Goal: Information Seeking & Learning: Learn about a topic

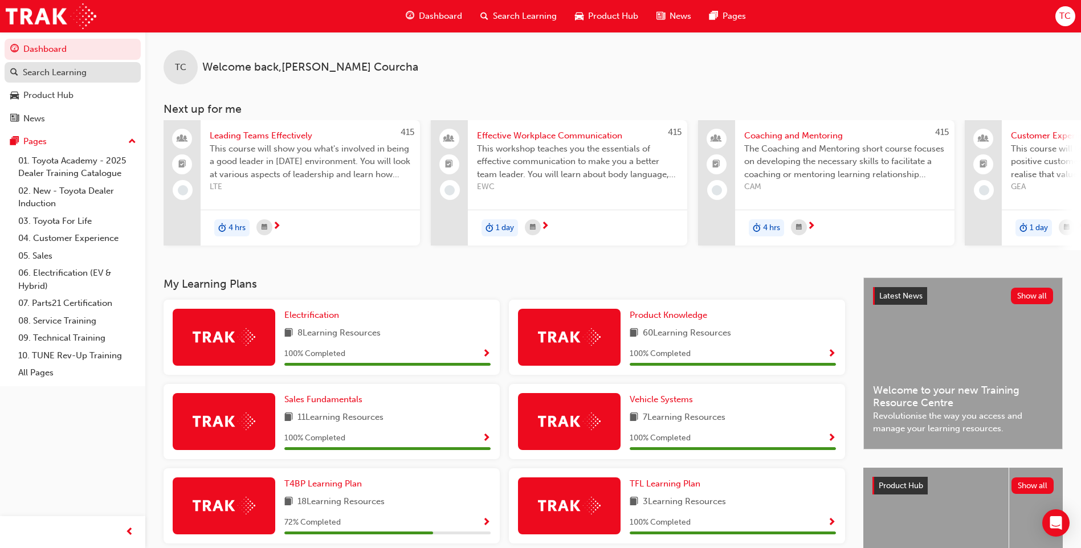
click at [64, 66] on div "Search Learning" at bounding box center [55, 72] width 64 height 13
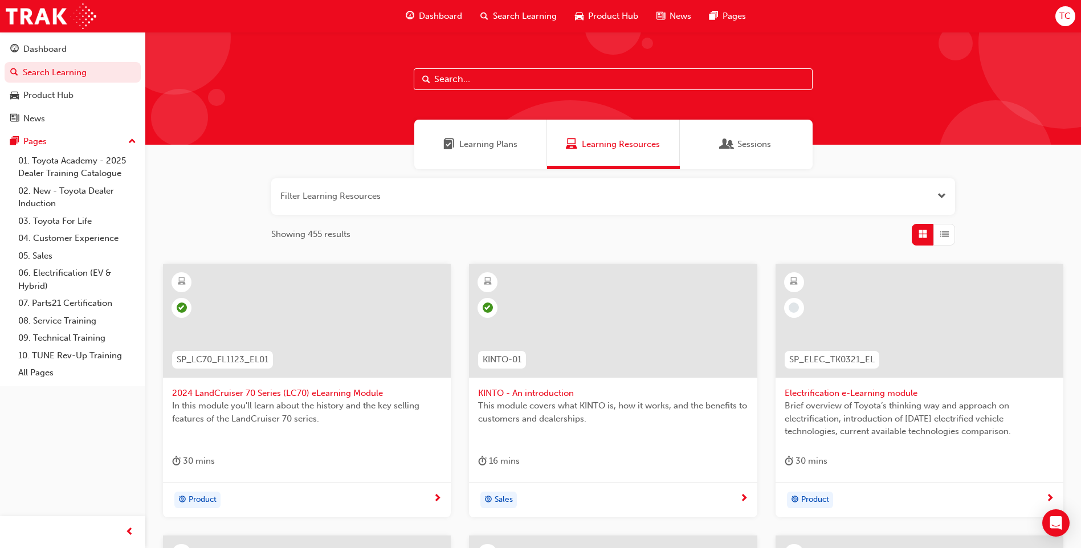
click at [499, 79] on input "text" at bounding box center [613, 79] width 399 height 22
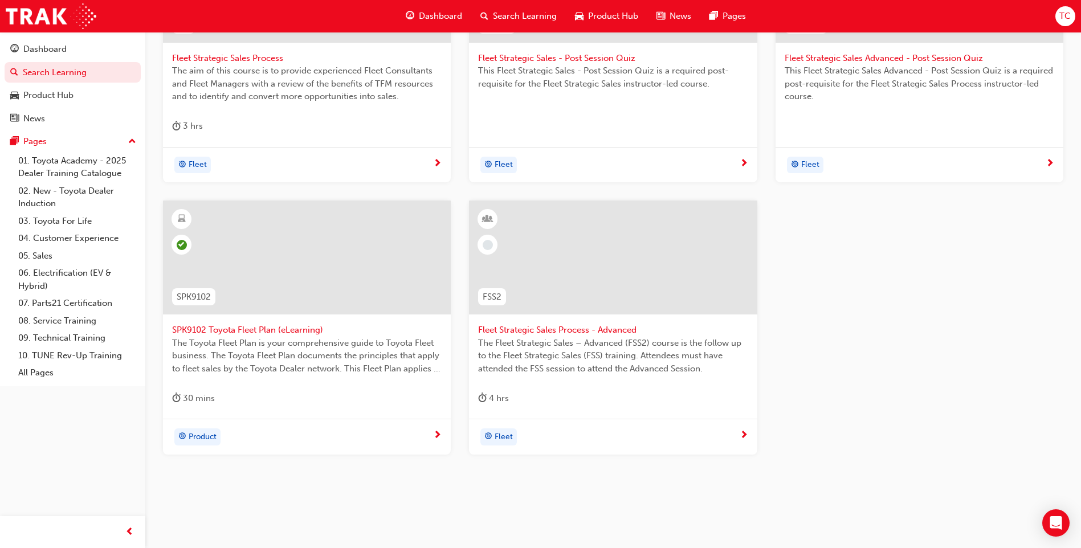
scroll to position [342, 0]
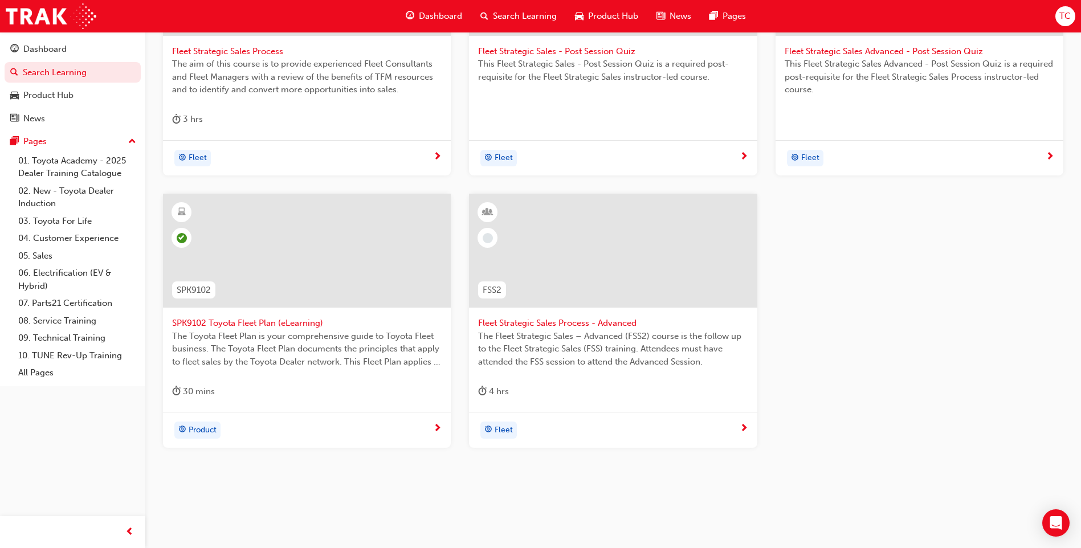
type input "Fleet"
click at [534, 322] on span "Fleet Strategic Sales Process - Advanced" at bounding box center [613, 323] width 270 height 13
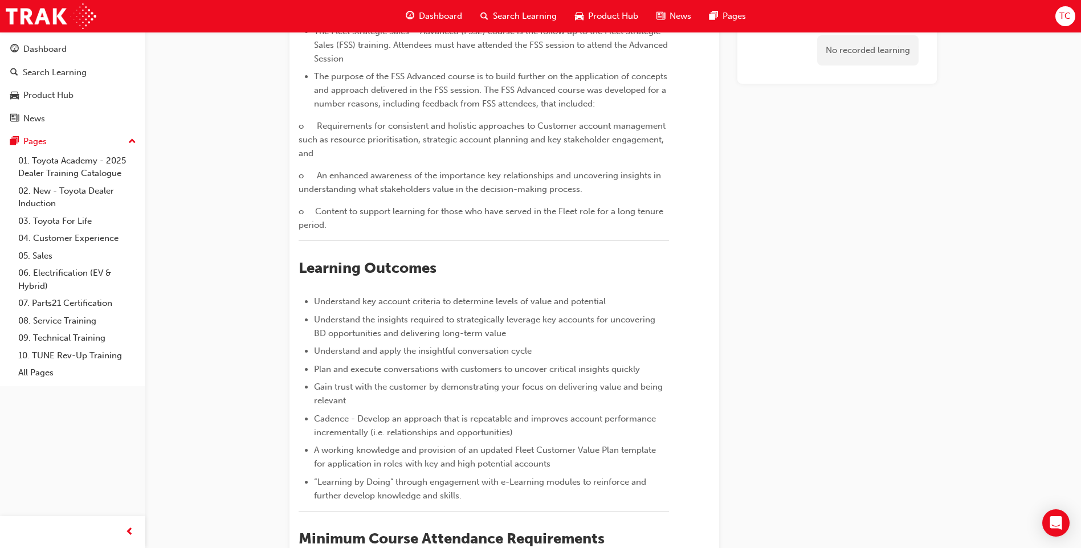
scroll to position [171, 0]
